Goal: Browse casually: Explore the website without a specific task or goal

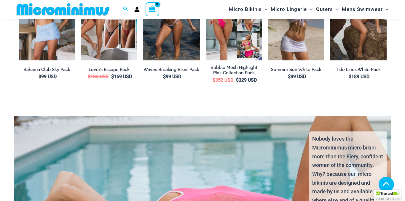
scroll to position [1059, 0]
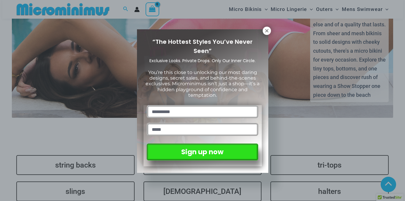
click at [400, 124] on div "“The Hottest Styles You’ve Never Seen” Exclusive Looks. Private Drops. Only Our…" at bounding box center [202, 100] width 405 height 201
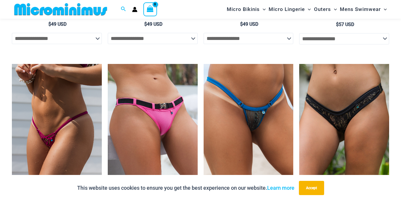
scroll to position [1579, 0]
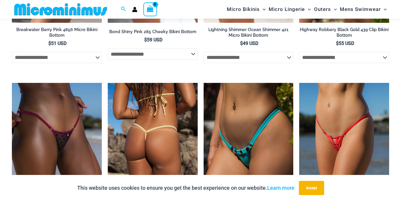
click at [132, 123] on img at bounding box center [153, 150] width 90 height 135
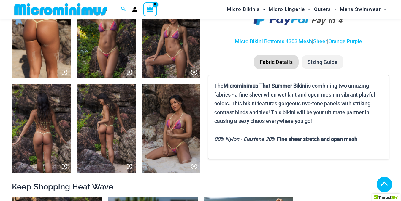
scroll to position [349, 0]
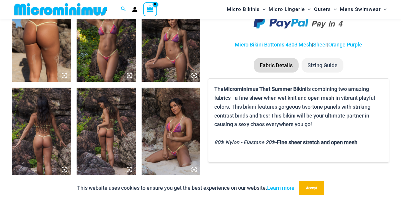
click at [168, 136] on img at bounding box center [170, 132] width 59 height 88
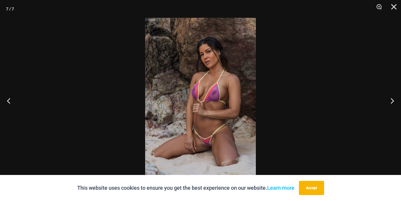
click at [177, 116] on img at bounding box center [200, 101] width 111 height 166
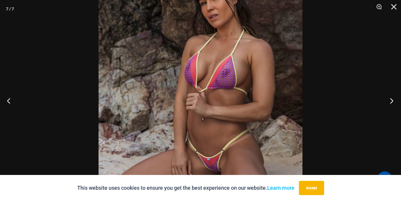
click at [393, 102] on button "Next" at bounding box center [389, 101] width 22 height 30
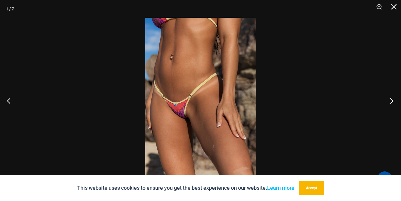
click at [393, 102] on button "Next" at bounding box center [389, 101] width 22 height 30
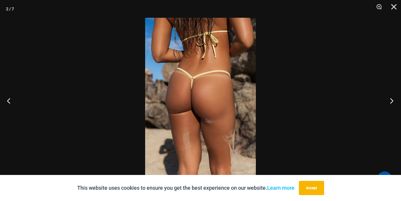
click at [393, 102] on button "Next" at bounding box center [389, 101] width 22 height 30
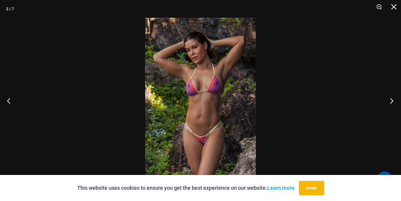
click at [393, 102] on button "Next" at bounding box center [389, 101] width 22 height 30
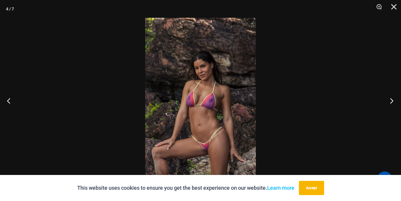
click at [393, 102] on button "Next" at bounding box center [389, 101] width 22 height 30
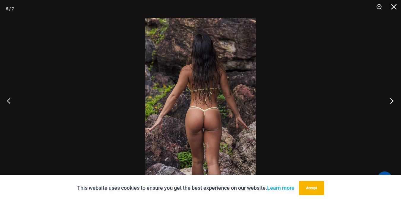
click at [393, 102] on button "Next" at bounding box center [389, 101] width 22 height 30
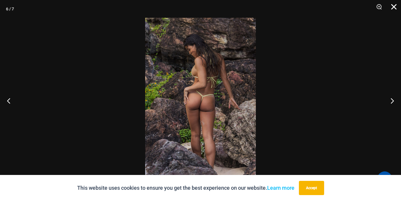
click at [390, 7] on button "Close" at bounding box center [391, 9] width 15 height 18
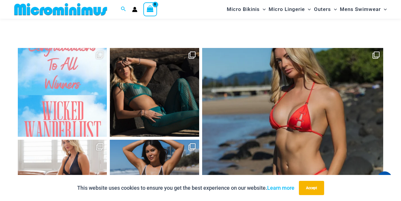
scroll to position [2491, 0]
